Goal: Task Accomplishment & Management: Manage account settings

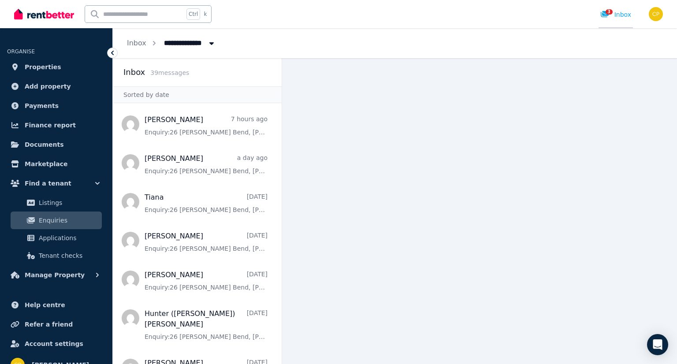
click at [607, 15] on icon at bounding box center [605, 14] width 9 height 7
click at [55, 68] on link "Properties" at bounding box center [56, 67] width 98 height 18
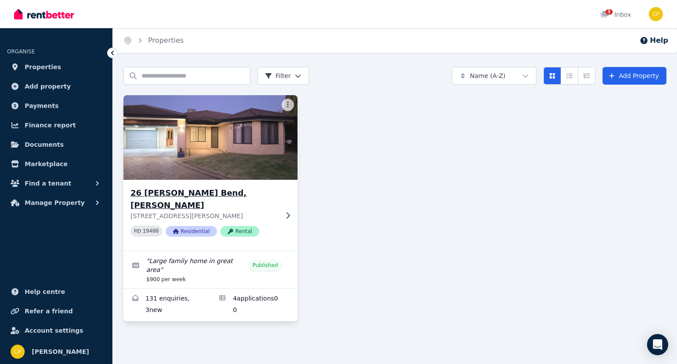
click at [263, 151] on img at bounding box center [210, 137] width 183 height 89
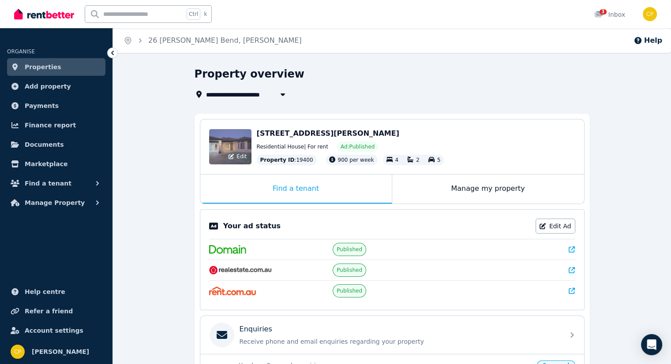
click at [240, 146] on div "Edit" at bounding box center [230, 146] width 42 height 35
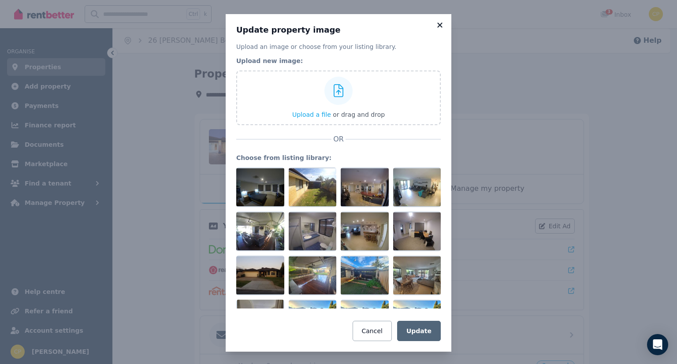
click at [437, 25] on icon at bounding box center [440, 25] width 9 height 8
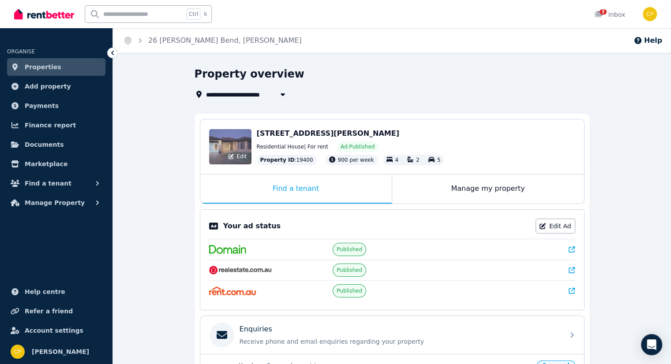
click at [233, 144] on div "Edit" at bounding box center [230, 146] width 42 height 35
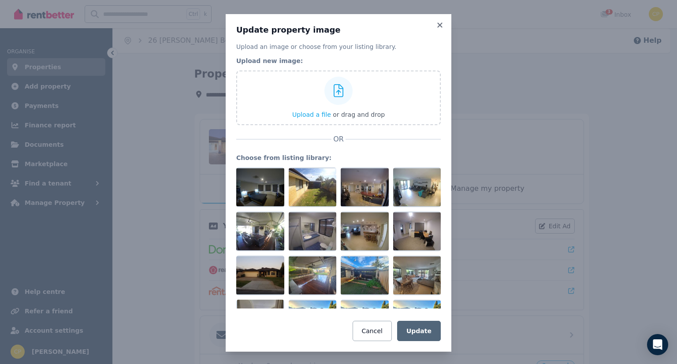
drag, startPoint x: 167, startPoint y: 86, endPoint x: 177, endPoint y: 96, distance: 14.7
click at [168, 86] on div "Update property image Upload an image or choose from your listing library. Uplo…" at bounding box center [338, 183] width 677 height 366
click at [437, 26] on icon at bounding box center [439, 24] width 5 height 5
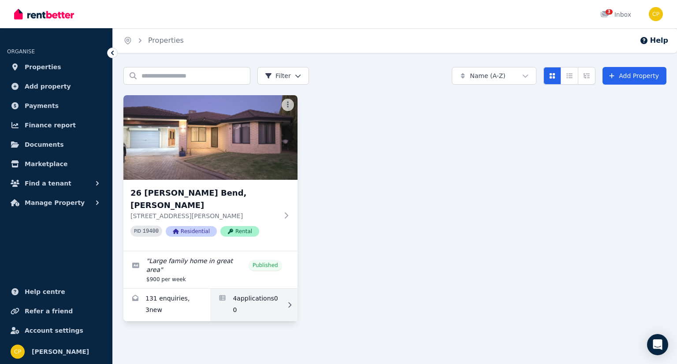
click at [236, 289] on link "Applications for 26 Hollins Bend, Madeley" at bounding box center [253, 305] width 87 height 33
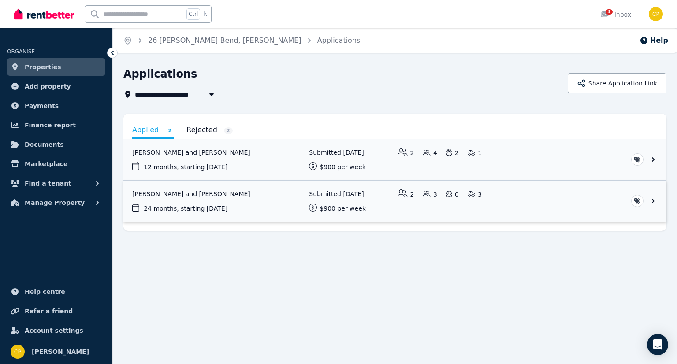
click at [654, 200] on link "View application: Aaron Smith and Chelsea Smith" at bounding box center [394, 201] width 543 height 41
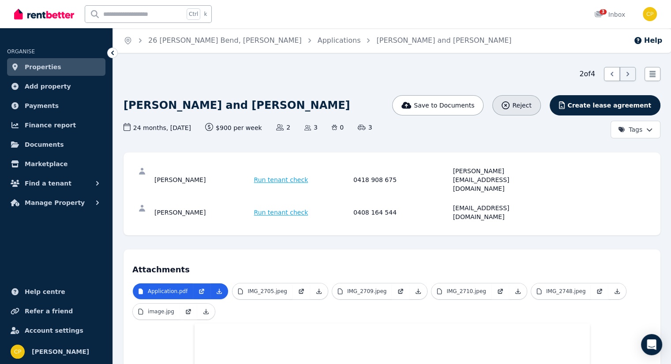
click at [531, 101] on span "Reject" at bounding box center [521, 105] width 19 height 9
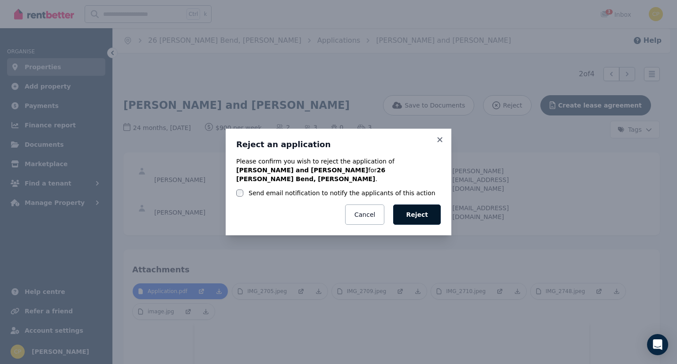
click at [433, 216] on button "Reject" at bounding box center [417, 215] width 48 height 20
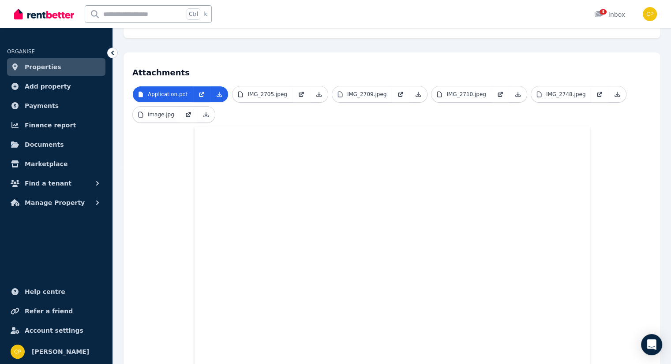
scroll to position [205, 0]
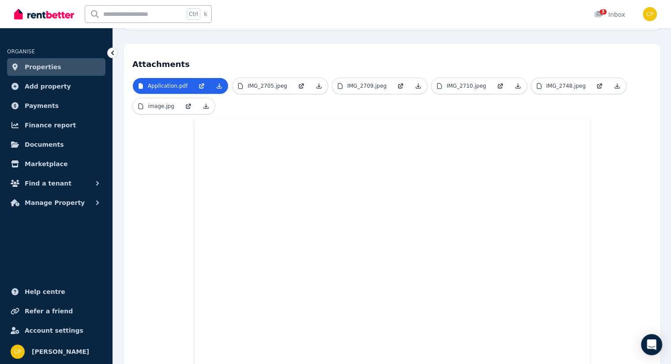
click at [113, 50] on icon at bounding box center [112, 53] width 9 height 9
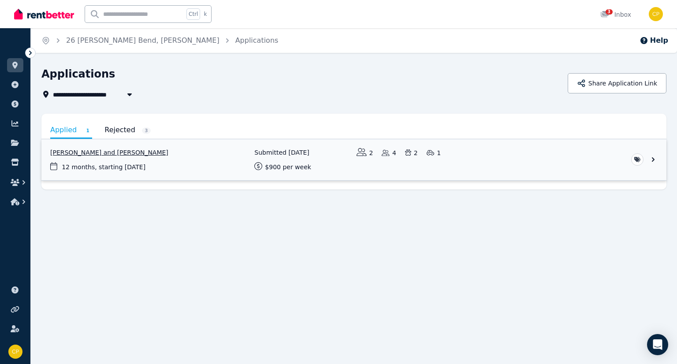
click at [652, 157] on link "View application: Steven Brown and Tiana Tautari" at bounding box center [353, 159] width 625 height 41
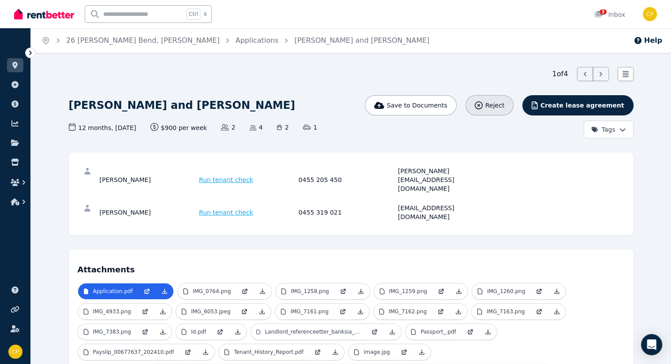
click at [504, 103] on div "Reject" at bounding box center [489, 105] width 30 height 9
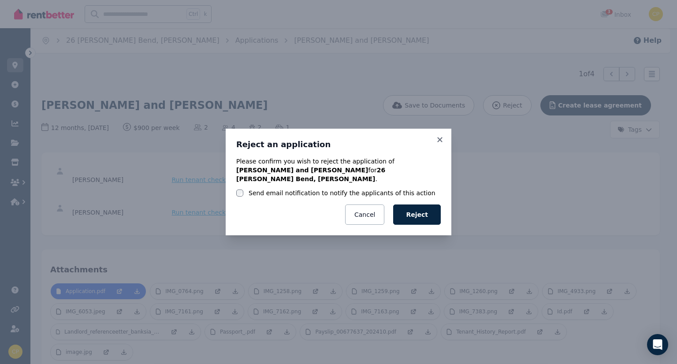
click at [429, 214] on button "Reject" at bounding box center [417, 215] width 48 height 20
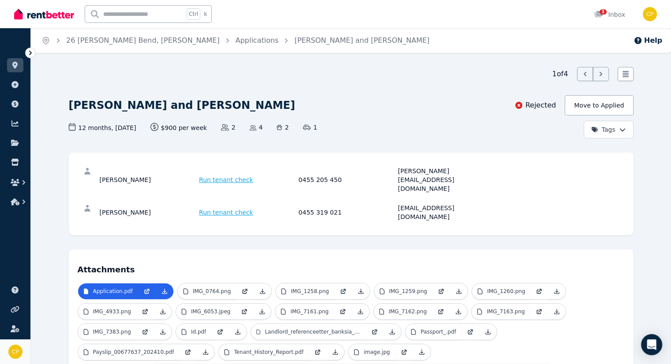
click at [17, 349] on img at bounding box center [15, 352] width 14 height 14
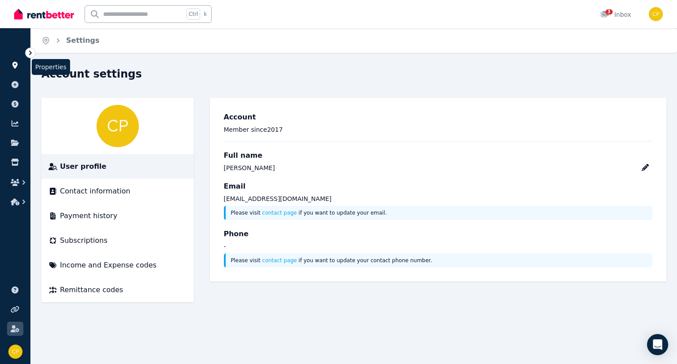
click at [12, 67] on icon at bounding box center [15, 65] width 9 height 7
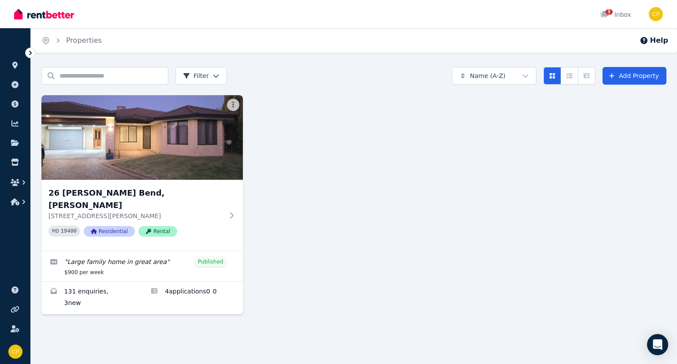
click at [573, 337] on div "Home Properties Help Search properties Filter Name (A-Z) Add Property [STREET_A…" at bounding box center [338, 182] width 677 height 364
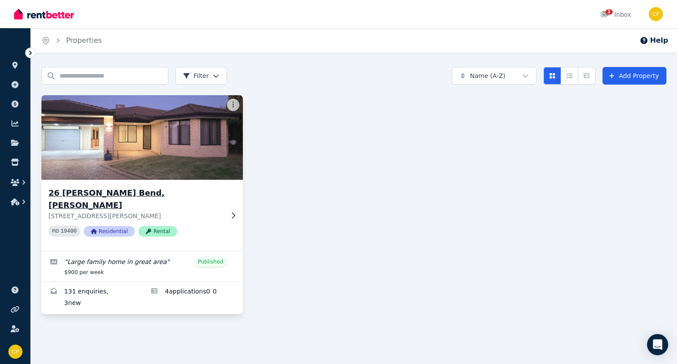
click at [230, 205] on div "26 [PERSON_NAME] Bend, Madeley [STREET_ADDRESS][PERSON_NAME] PID 19400 Resident…" at bounding box center [141, 215] width 201 height 71
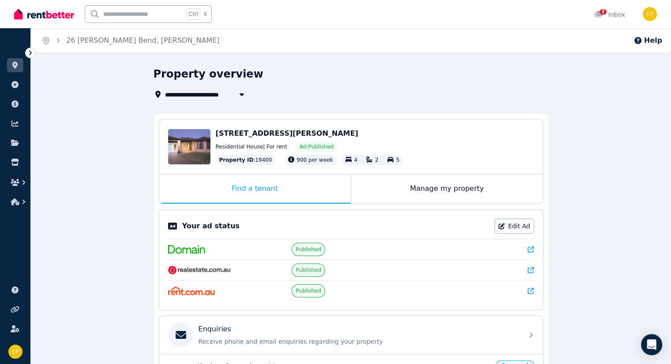
click at [369, 97] on div "**********" at bounding box center [348, 94] width 390 height 11
click at [240, 147] on span "Residential House | For rent" at bounding box center [251, 146] width 71 height 7
click at [241, 134] on span "[STREET_ADDRESS][PERSON_NAME]" at bounding box center [287, 133] width 142 height 8
click at [240, 95] on icon "button" at bounding box center [241, 94] width 4 height 3
type input "**********"
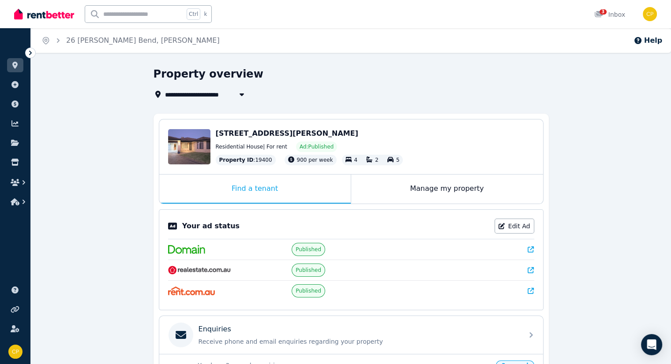
click at [94, 87] on div "**********" at bounding box center [351, 307] width 640 height 481
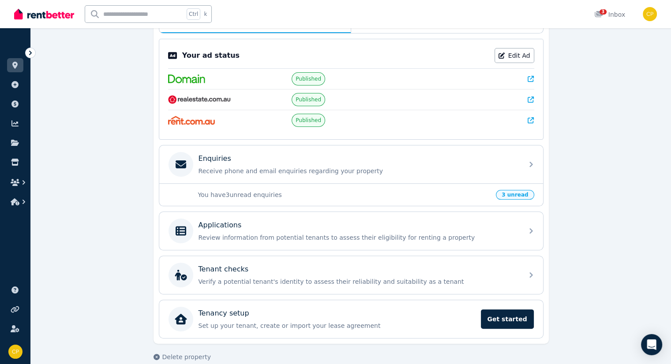
scroll to position [181, 0]
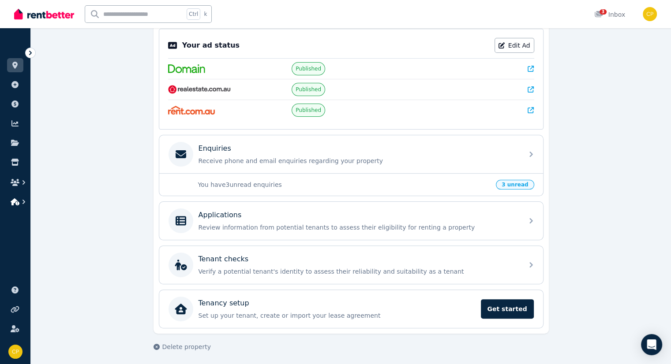
click at [17, 203] on icon "button" at bounding box center [15, 201] width 9 height 7
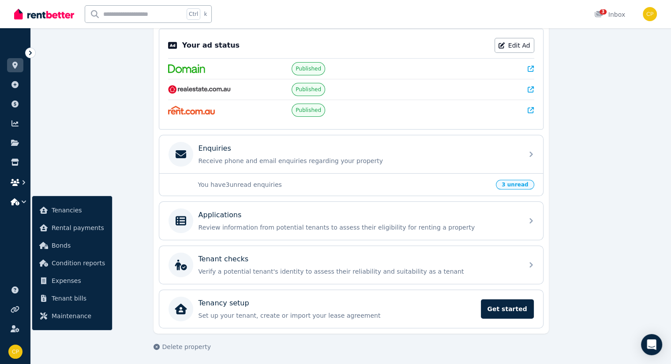
click at [21, 182] on icon "button" at bounding box center [23, 182] width 9 height 9
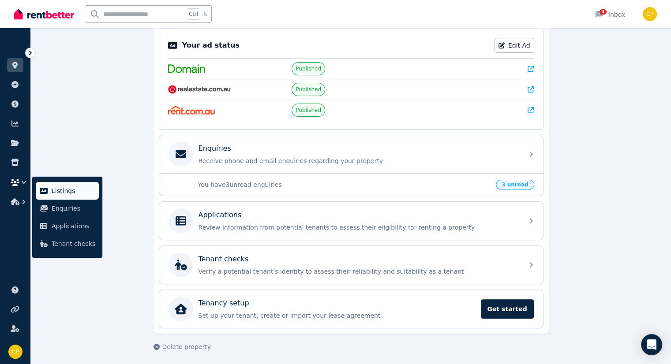
click at [55, 196] on span "Listings" at bounding box center [74, 191] width 44 height 11
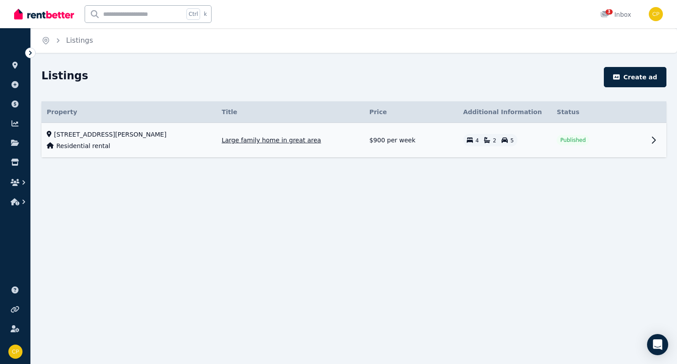
click at [654, 142] on icon at bounding box center [654, 140] width 11 height 11
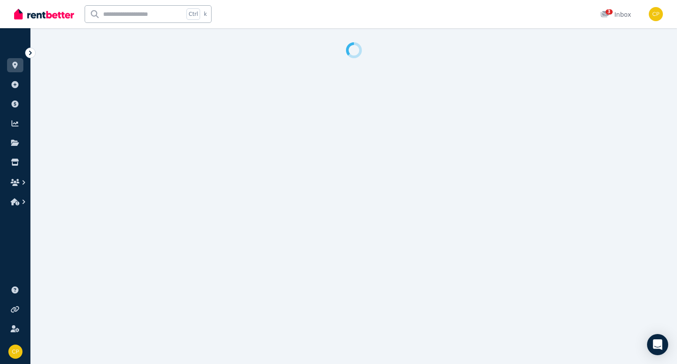
select select "**********"
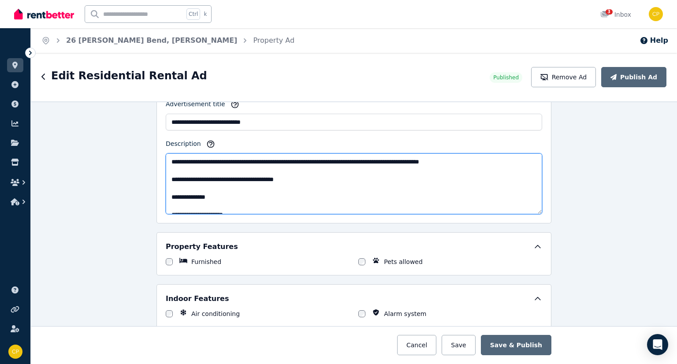
scroll to position [370, 0]
